Goal: Find contact information: Find contact information

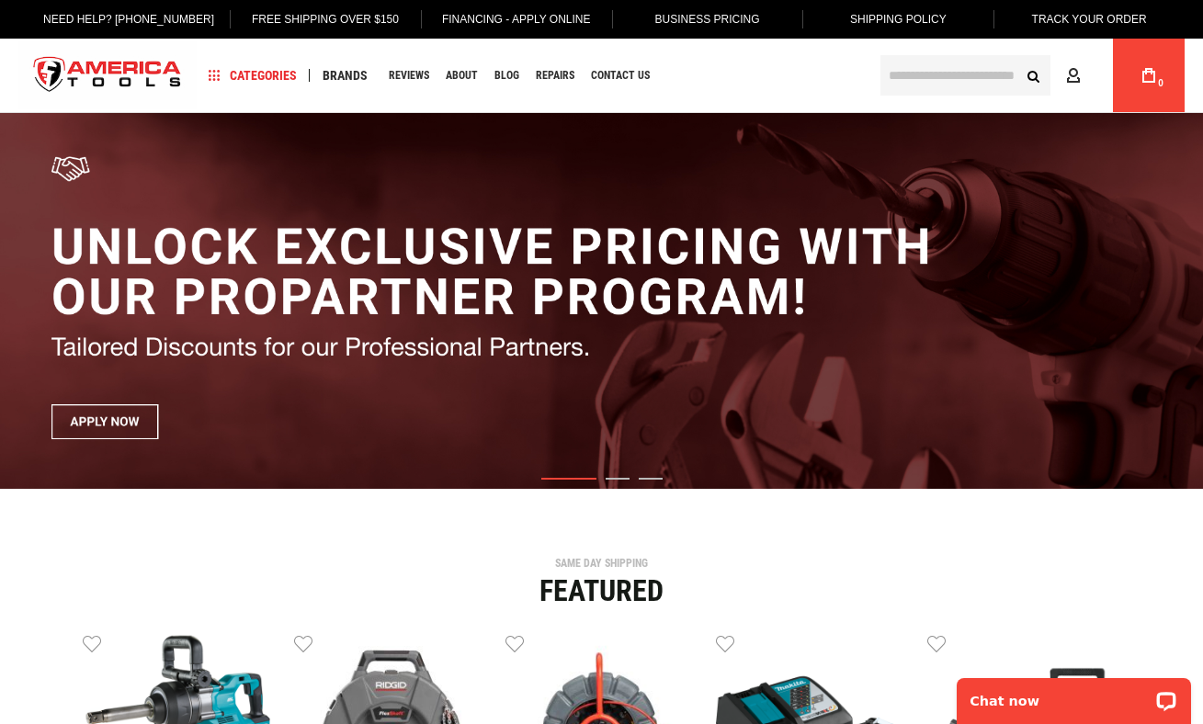
click at [902, 578] on div "Featured" at bounding box center [601, 590] width 1175 height 29
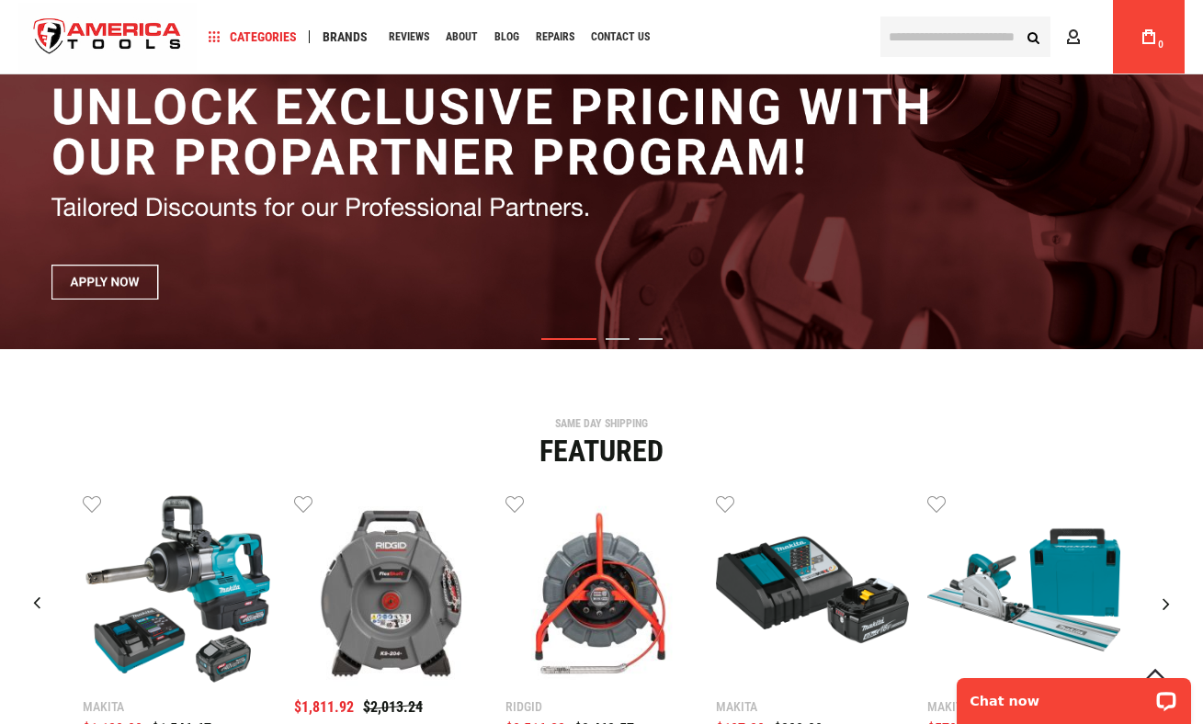
scroll to position [289, 0]
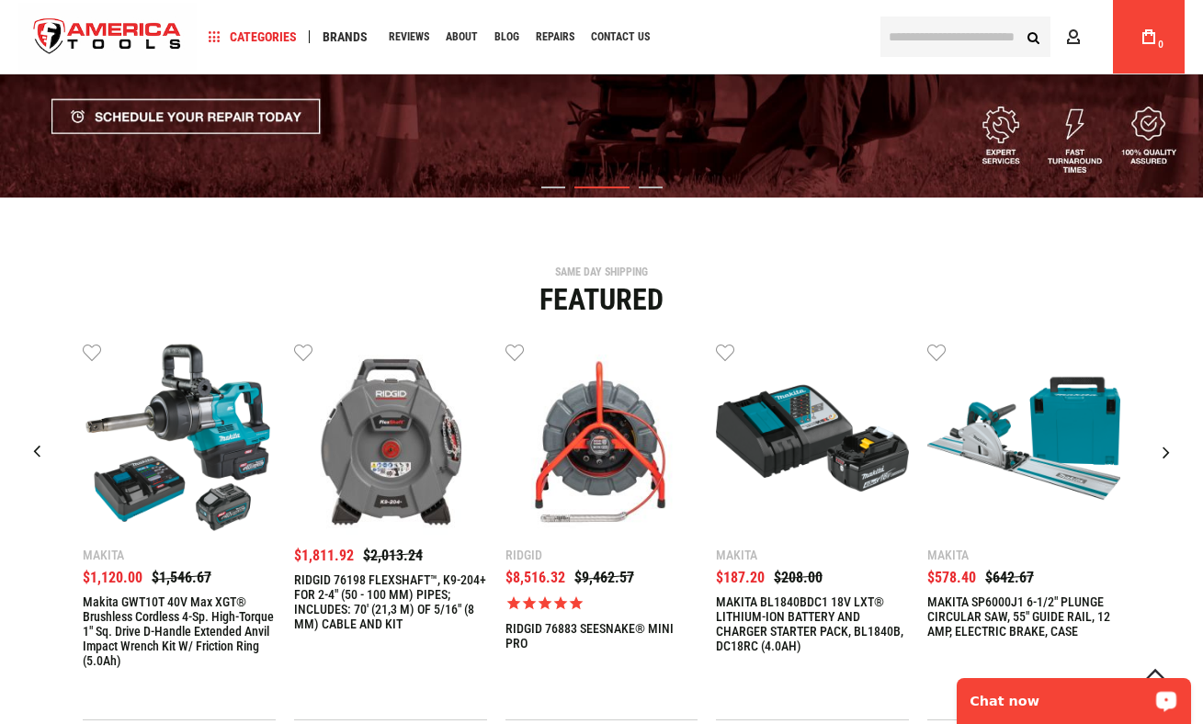
click at [1075, 702] on p "Chat now" at bounding box center [1061, 701] width 182 height 15
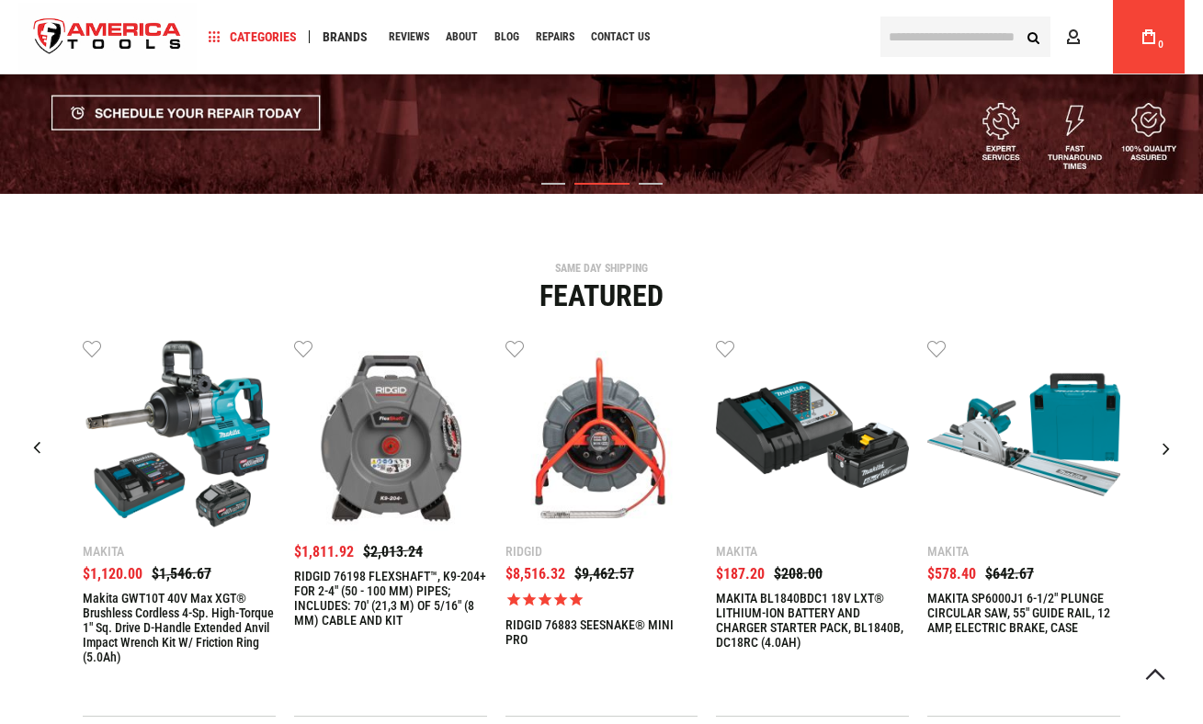
scroll to position [0, 0]
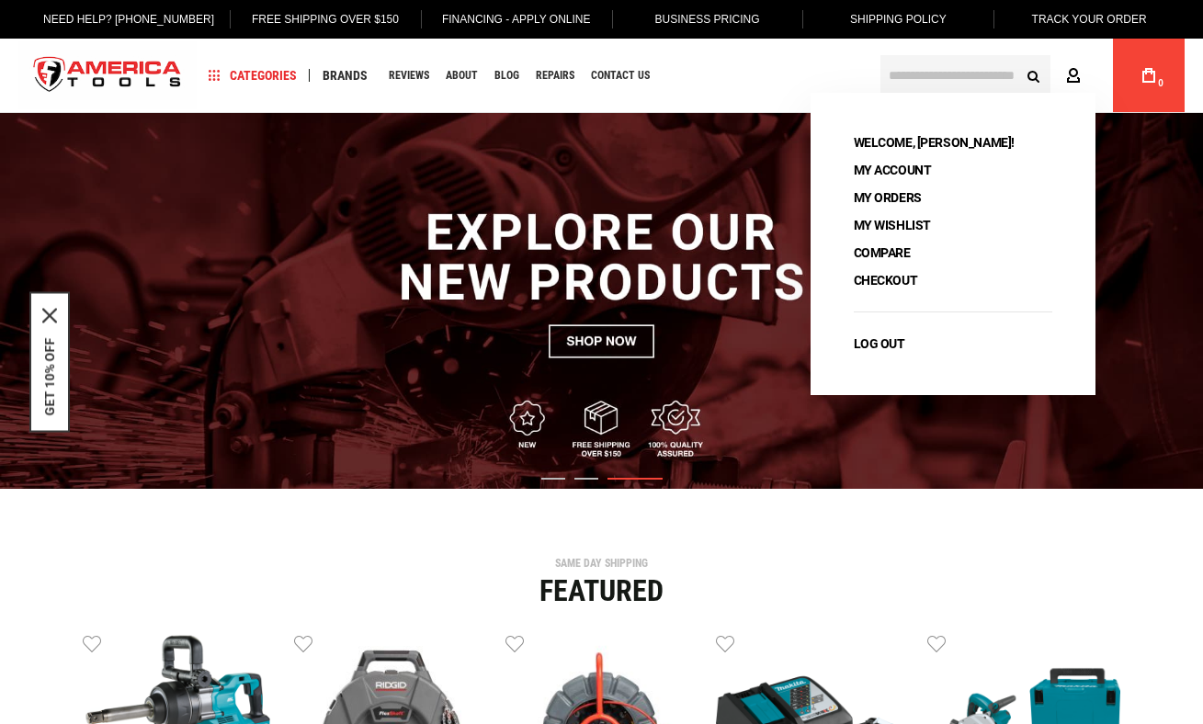
click at [1071, 64] on link "Account" at bounding box center [1076, 75] width 35 height 35
click at [1074, 76] on icon at bounding box center [1073, 76] width 15 height 17
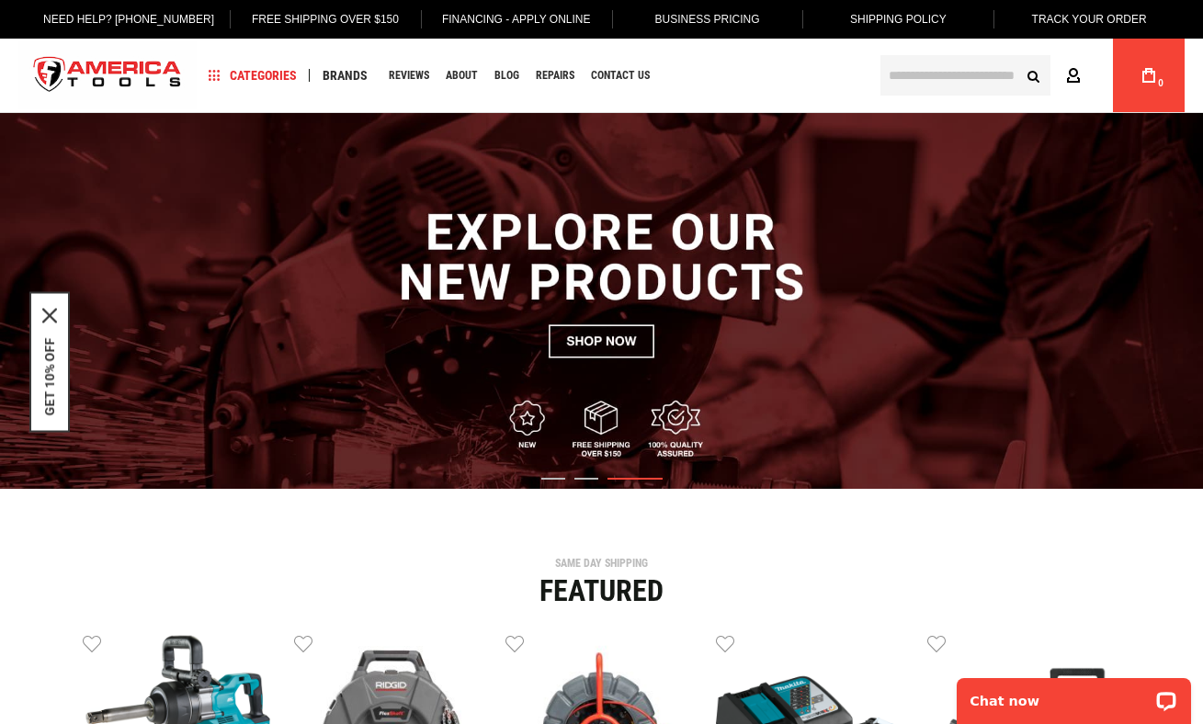
click at [1074, 76] on icon at bounding box center [1073, 76] width 15 height 17
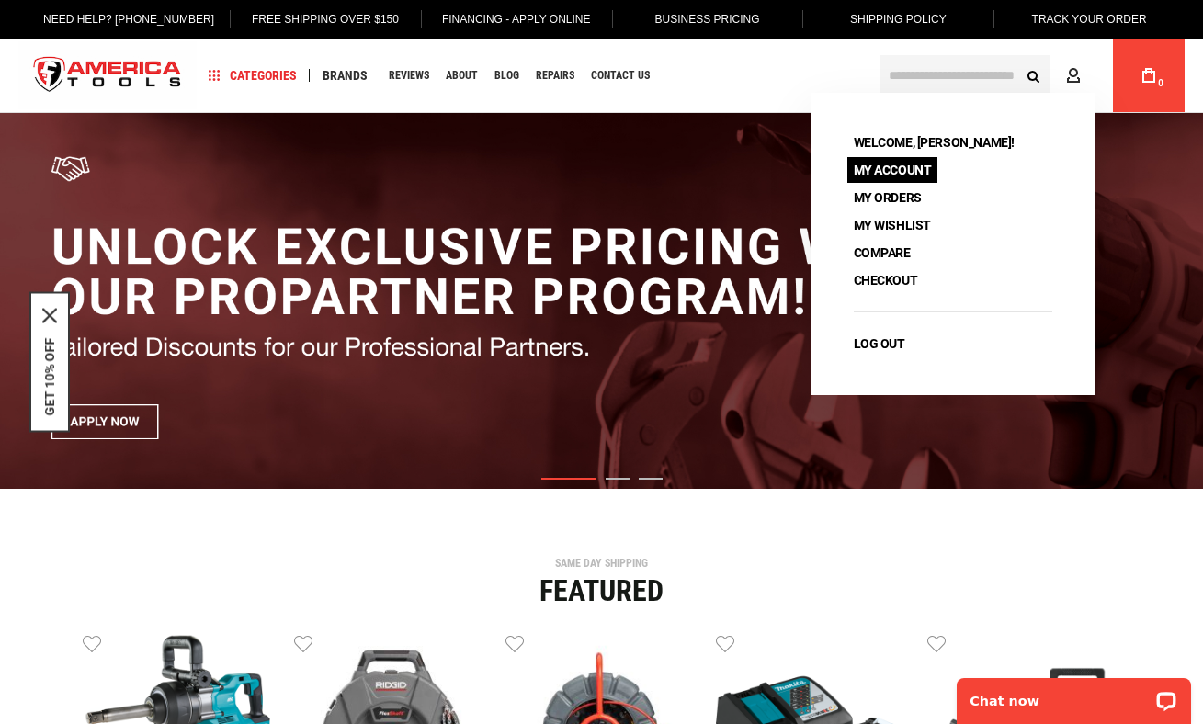
click at [922, 174] on link "My Account" at bounding box center [892, 170] width 91 height 26
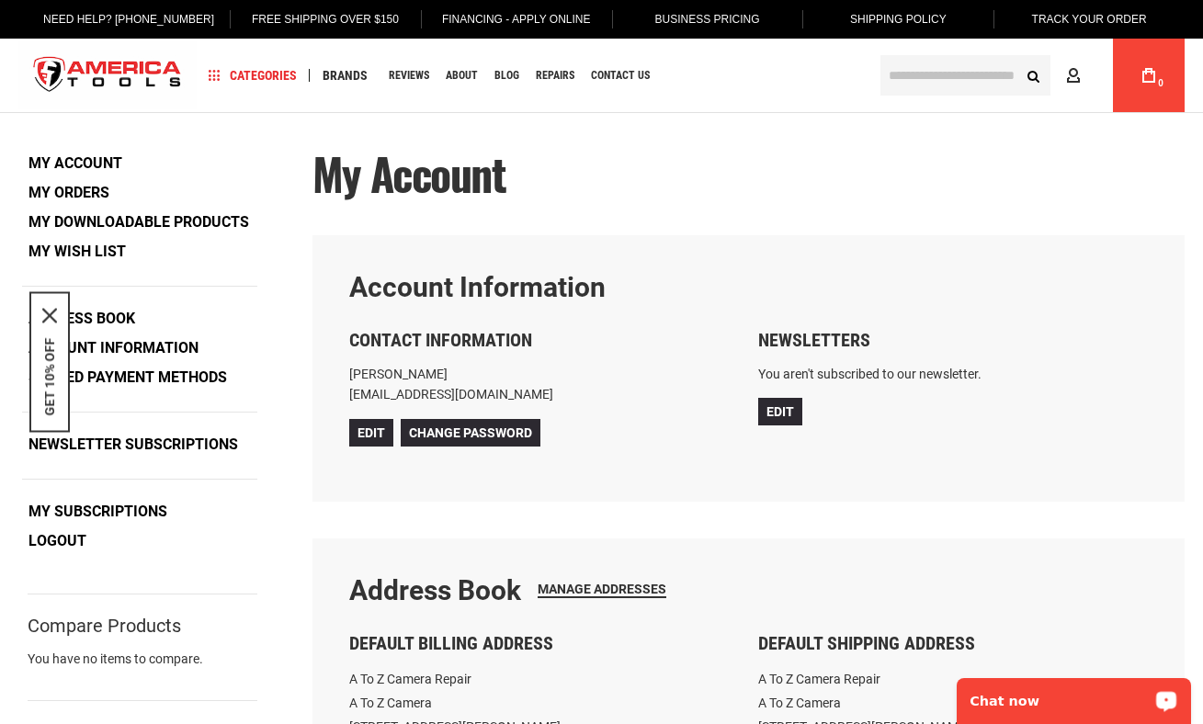
click at [1037, 687] on div "Chat now" at bounding box center [1074, 701] width 234 height 46
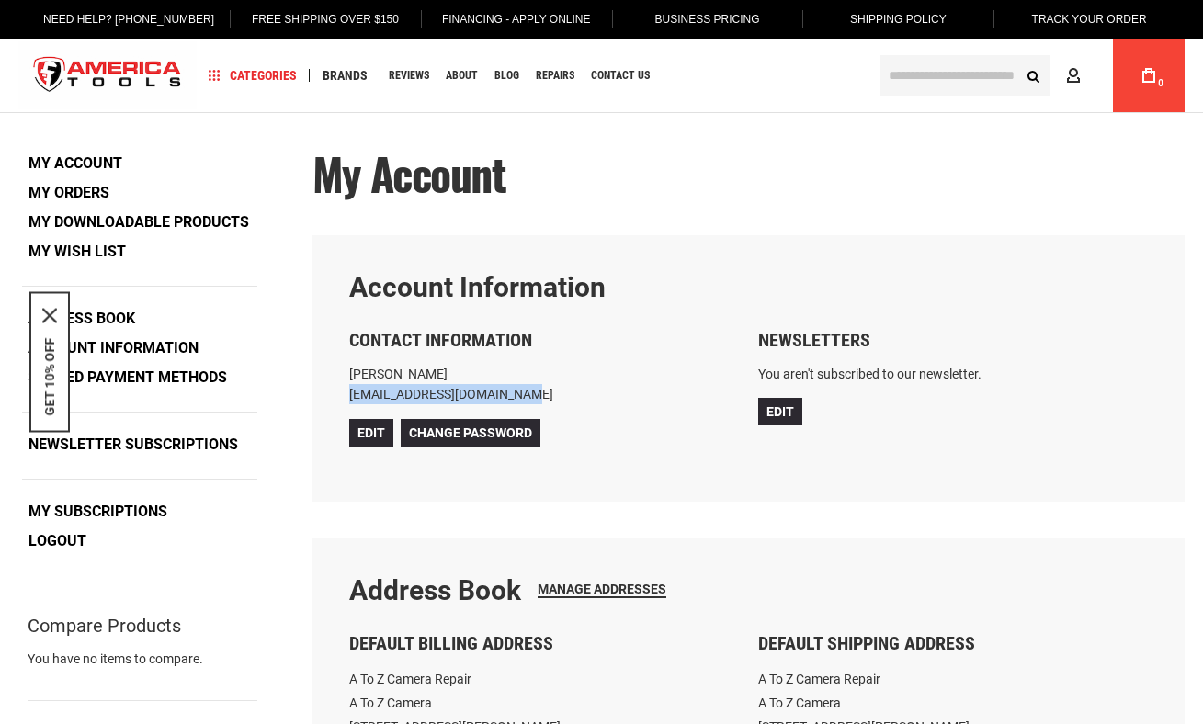
drag, startPoint x: 351, startPoint y: 393, endPoint x: 494, endPoint y: 402, distance: 143.6
click at [494, 402] on p "Jess Lancaster admin@atozcamerarepair.com" at bounding box center [544, 384] width 390 height 41
copy p "admin@atozcamerarepair.com"
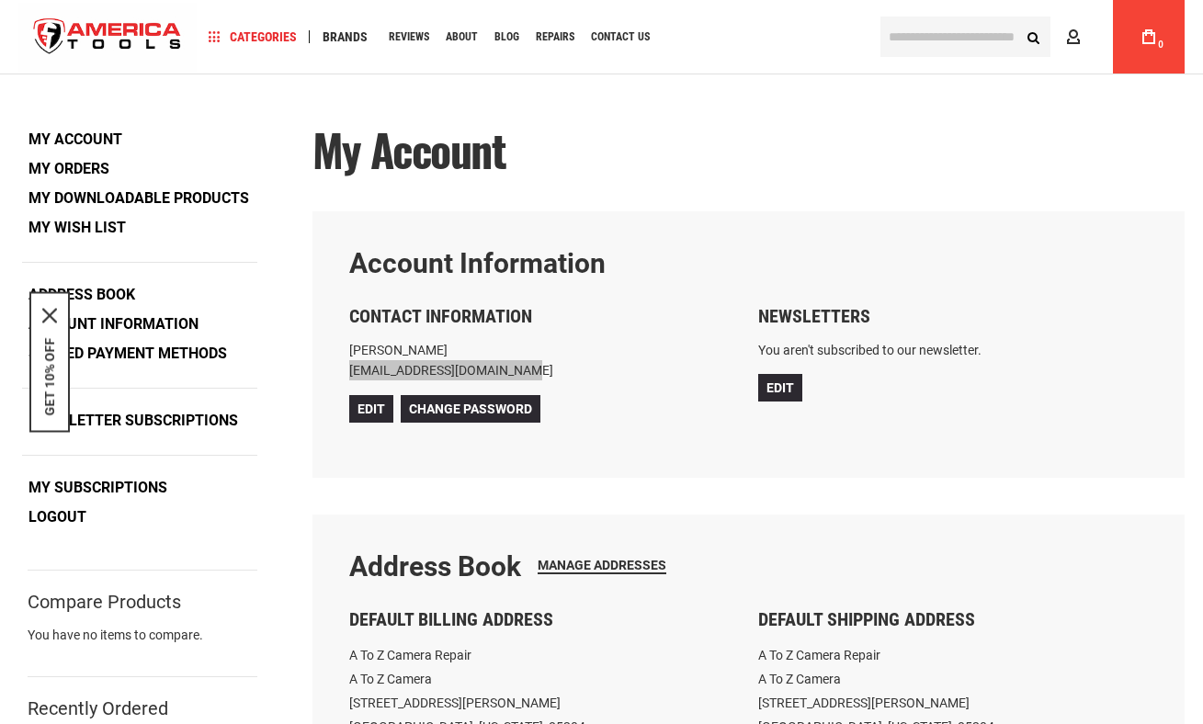
scroll to position [53, 0]
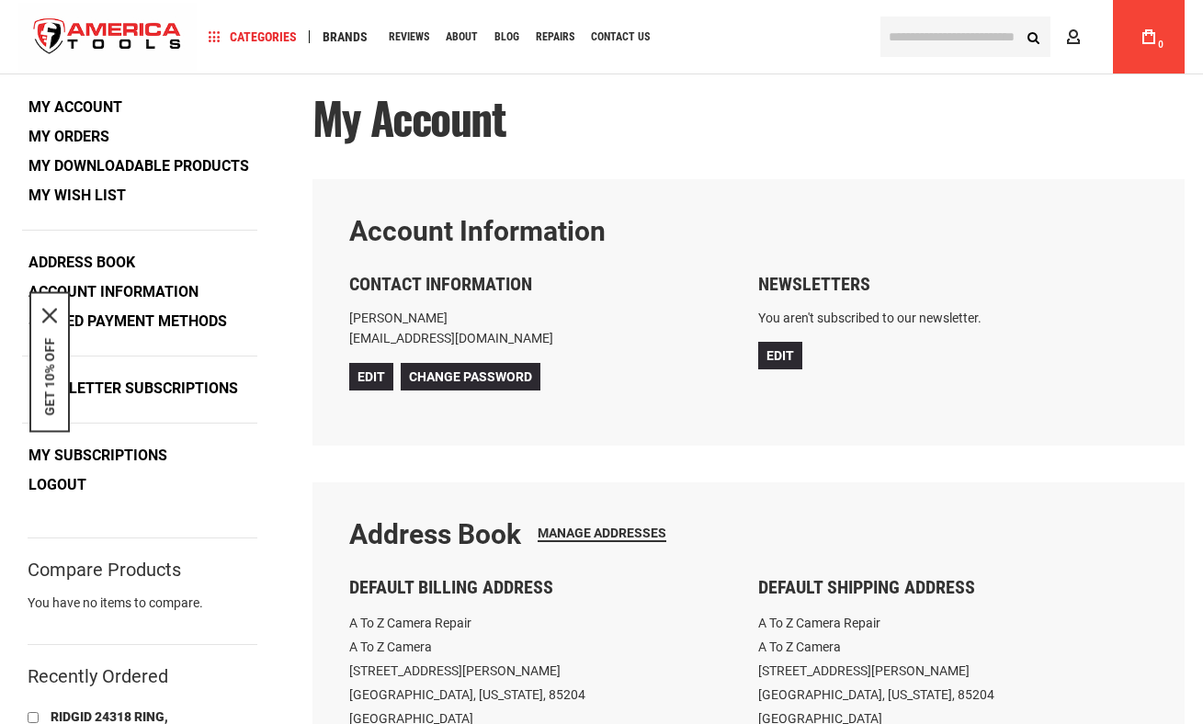
click at [632, 639] on address "A To Z Camera Repair A To Z Camera 2440 E Holmes Ave Mesa, Arizona, 85204 Unite…" at bounding box center [544, 682] width 390 height 143
